Goal: Check status

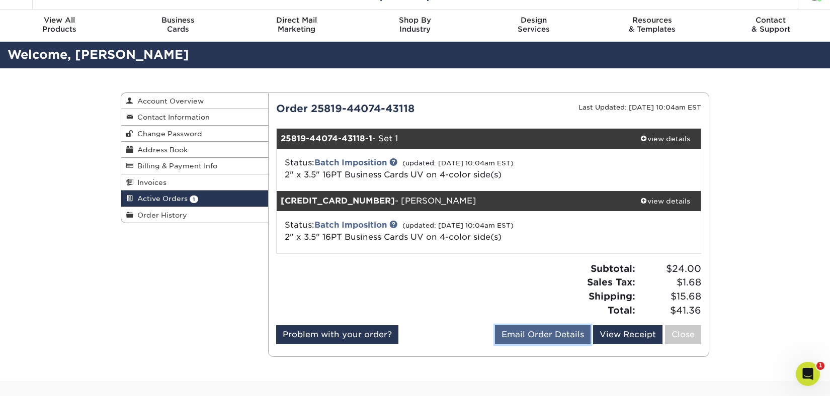
click at [563, 334] on link "Email Order Details" at bounding box center [543, 334] width 96 height 19
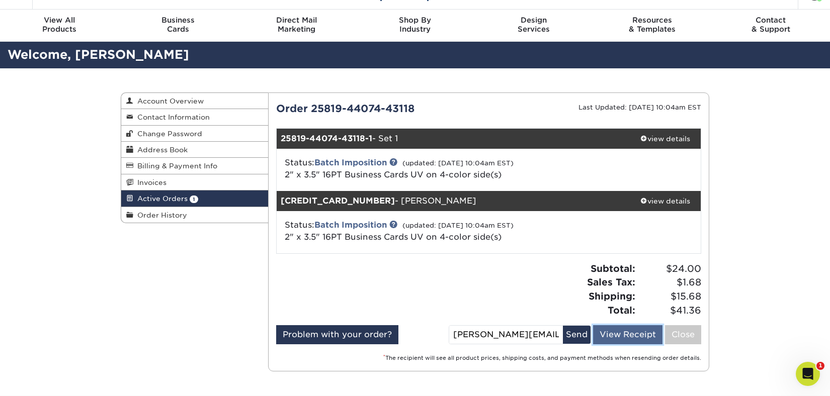
click at [629, 332] on link "View Receipt" at bounding box center [627, 334] width 69 height 19
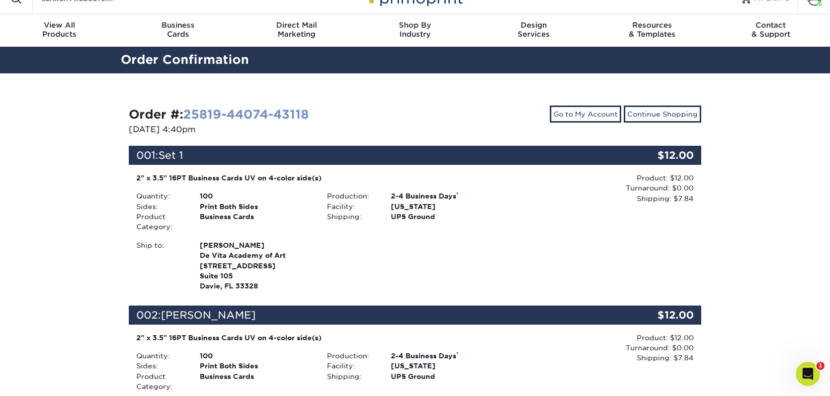
click at [281, 111] on link "25819-44074-43118" at bounding box center [246, 114] width 126 height 15
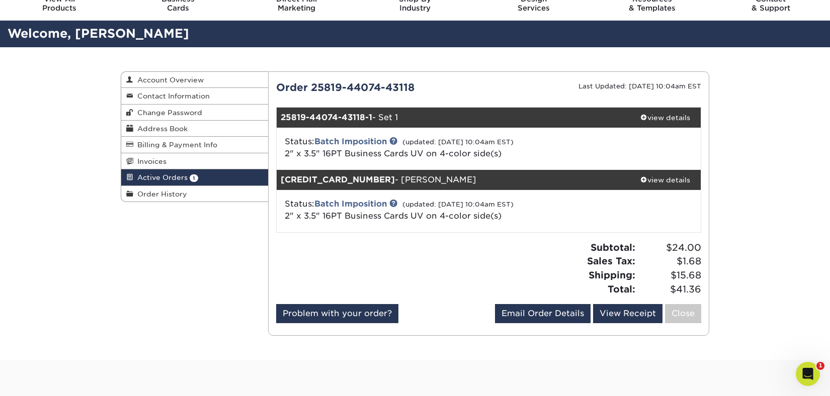
scroll to position [44, 0]
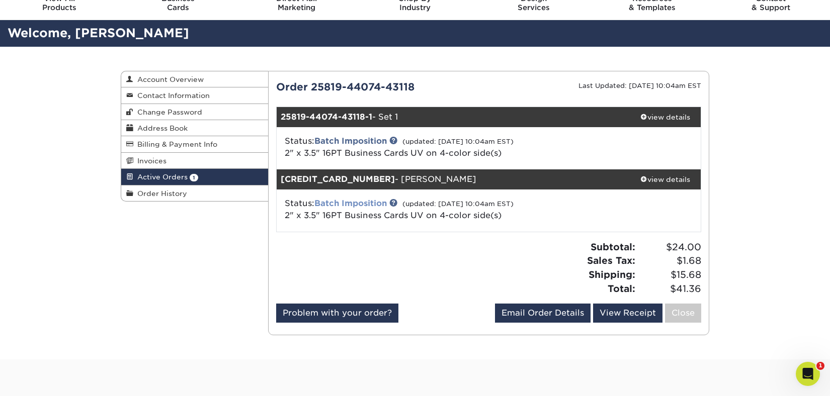
click at [360, 203] on link "Batch Imposition" at bounding box center [350, 204] width 72 height 10
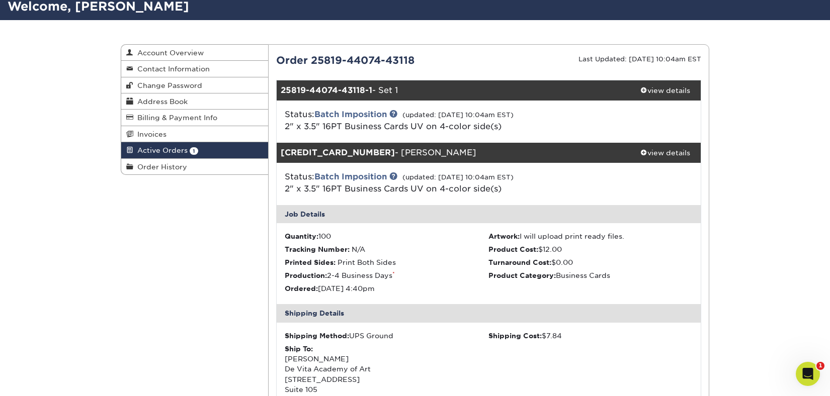
scroll to position [0, 0]
